Goal: Task Accomplishment & Management: Use online tool/utility

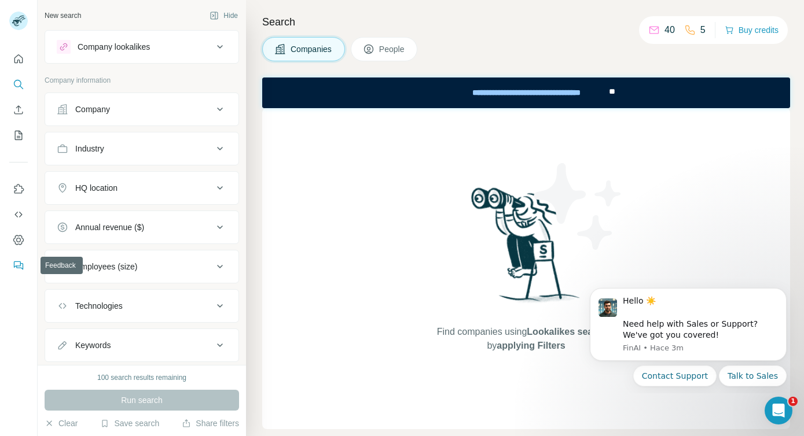
click at [19, 268] on icon "Feedback" at bounding box center [19, 266] width 12 height 12
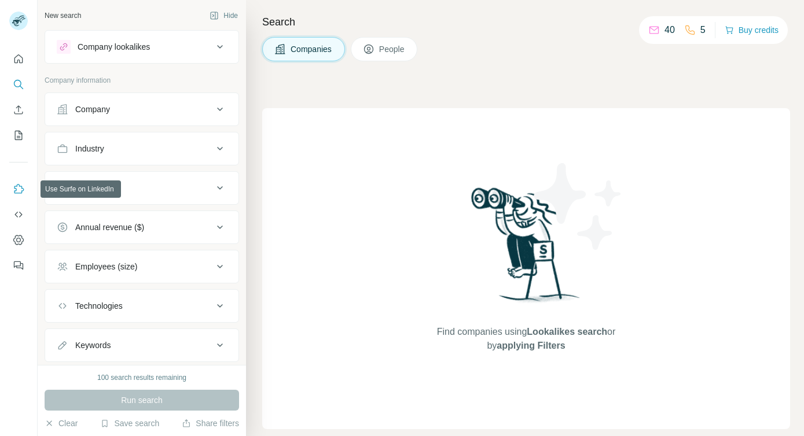
click at [17, 190] on icon "Use Surfe on LinkedIn" at bounding box center [19, 189] width 12 height 12
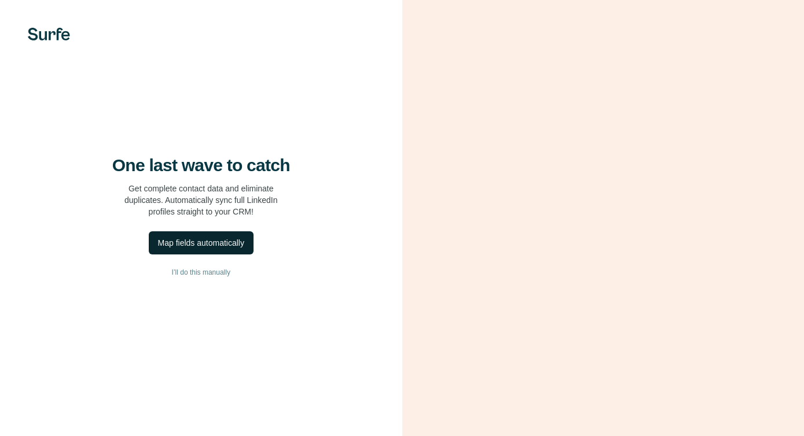
click at [225, 248] on div "Map fields automatically" at bounding box center [201, 243] width 86 height 12
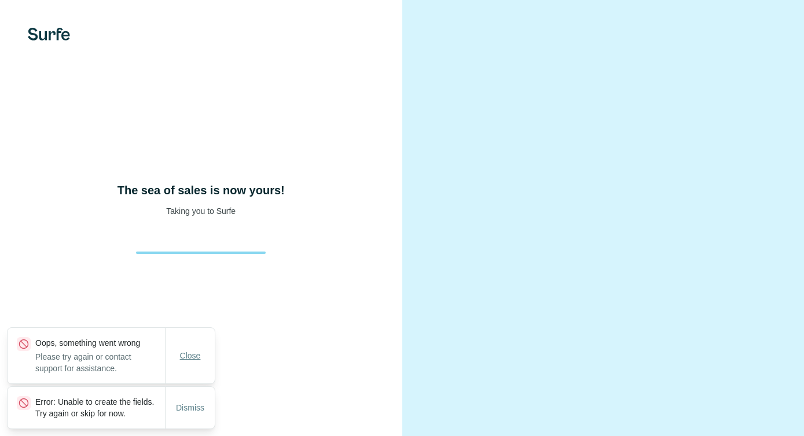
click at [191, 350] on span "Close" at bounding box center [190, 356] width 21 height 12
click at [183, 402] on span "Dismiss" at bounding box center [190, 408] width 28 height 12
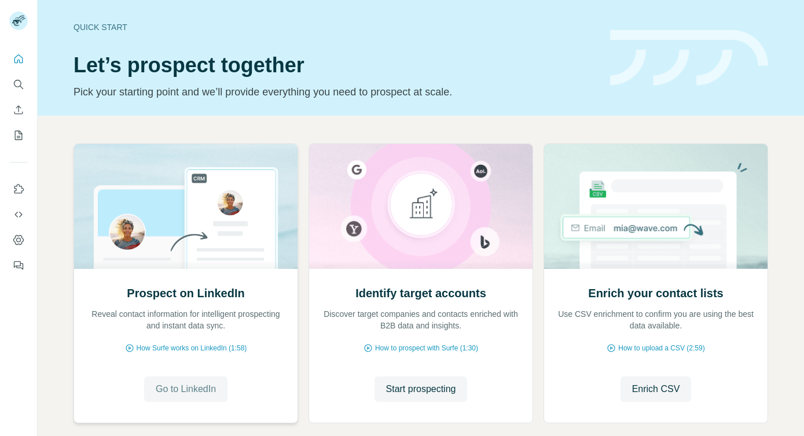
click at [196, 395] on span "Go to LinkedIn" at bounding box center [186, 389] width 60 height 14
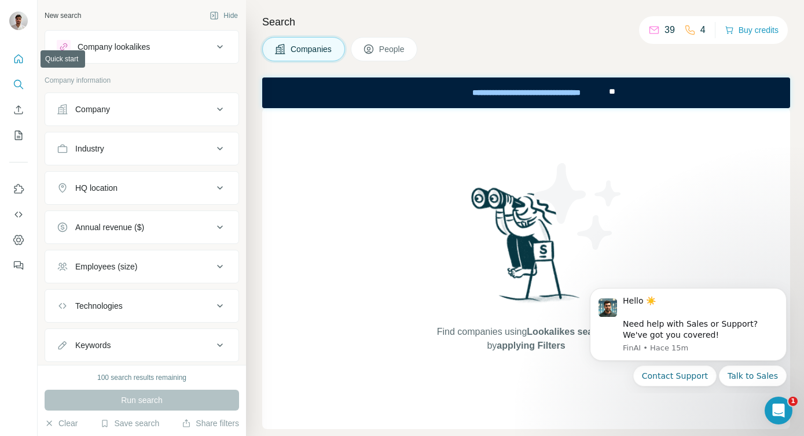
click at [10, 58] on button "Quick start" at bounding box center [18, 59] width 19 height 21
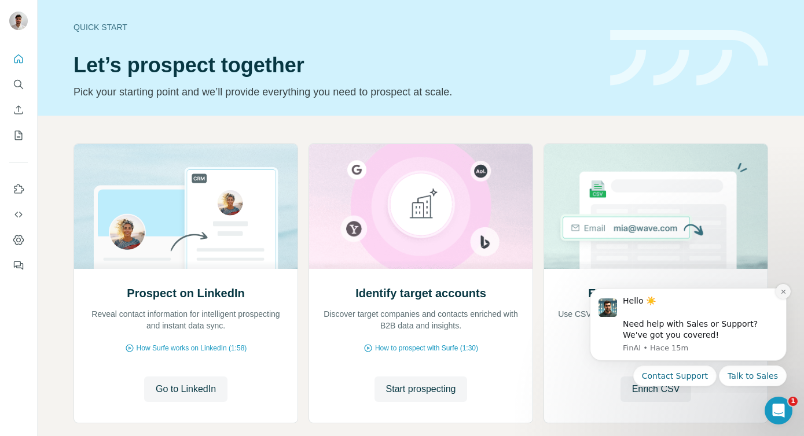
click at [783, 293] on icon "Dismiss notification" at bounding box center [783, 292] width 6 height 6
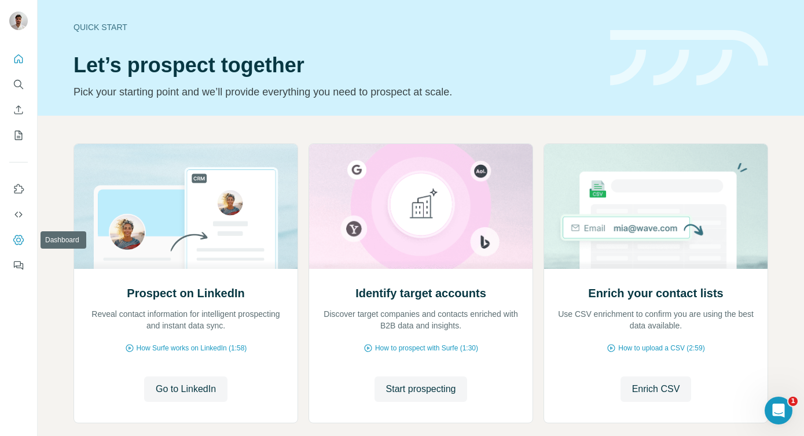
click at [21, 233] on button "Dashboard" at bounding box center [18, 240] width 19 height 21
